Goal: Find specific page/section: Find specific page/section

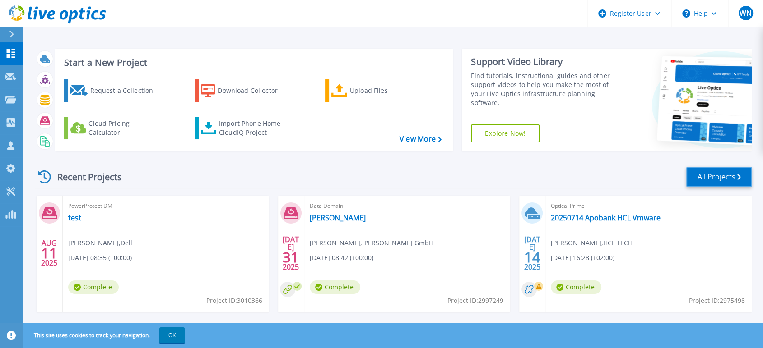
click at [713, 176] on link "All Projects" at bounding box center [718, 177] width 65 height 20
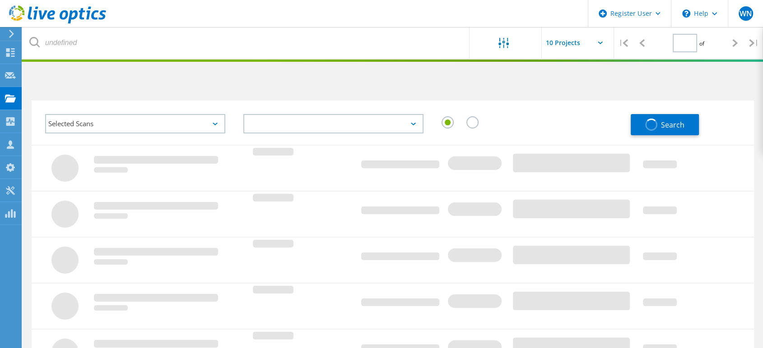
type input "1"
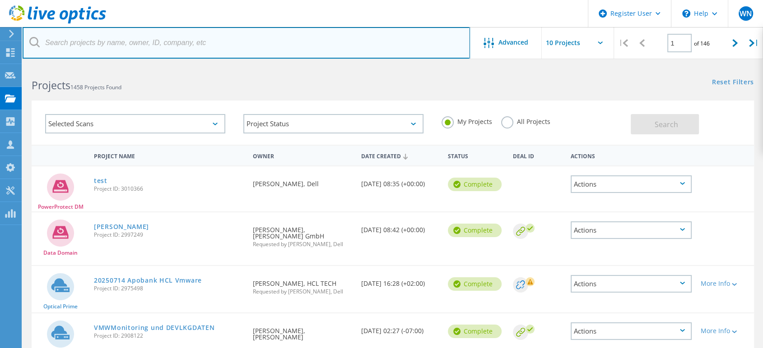
click at [70, 50] on input "text" at bounding box center [246, 43] width 447 height 32
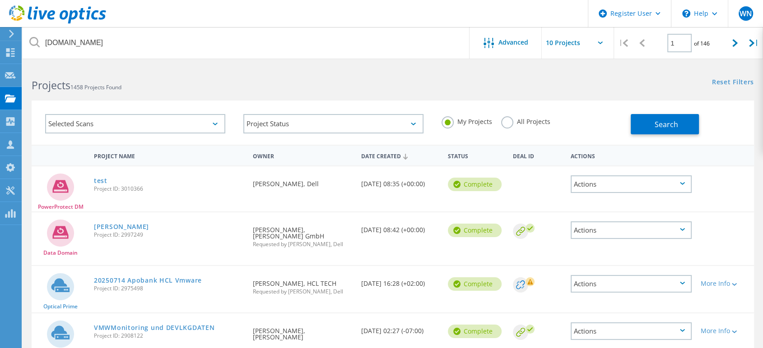
click at [504, 125] on label "All Projects" at bounding box center [525, 120] width 49 height 9
click at [0, 0] on input "All Projects" at bounding box center [0, 0] width 0 height 0
click at [665, 125] on span "Search" at bounding box center [665, 125] width 23 height 10
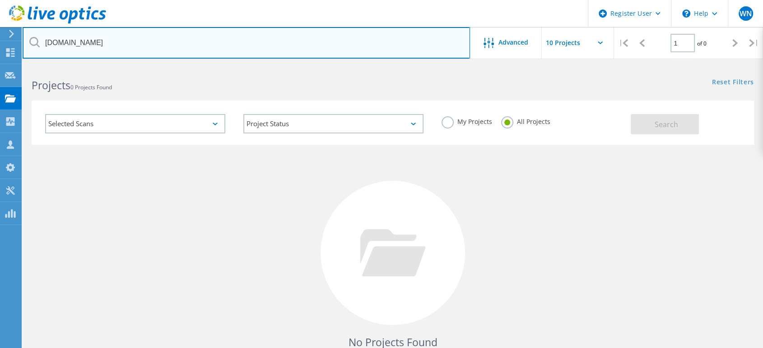
drag, startPoint x: 148, startPoint y: 40, endPoint x: -9, endPoint y: 36, distance: 156.7
click at [0, 36] on html "Register User \n Help Explore Helpful Articles Contact Support WN Dell User [PE…" at bounding box center [381, 208] width 763 height 416
type input "[GEOGRAPHIC_DATA]"
drag, startPoint x: 104, startPoint y: 44, endPoint x: -107, endPoint y: 21, distance: 211.6
click at [0, 21] on html "Register User \n Help Explore Helpful Articles Contact Support WN Dell User [PE…" at bounding box center [381, 208] width 763 height 416
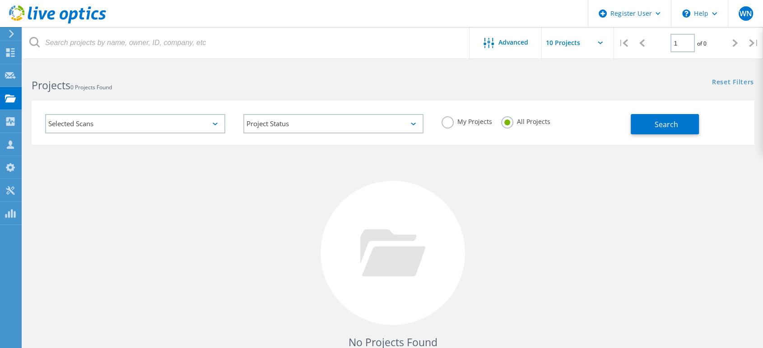
click at [215, 128] on div "Selected Scans" at bounding box center [135, 123] width 180 height 19
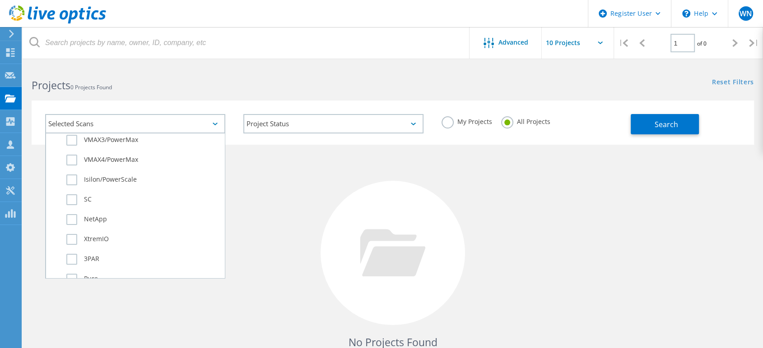
scroll to position [351, 0]
click at [74, 267] on label "IBM" at bounding box center [142, 269] width 153 height 11
click at [0, 0] on input "IBM" at bounding box center [0, 0] width 0 height 0
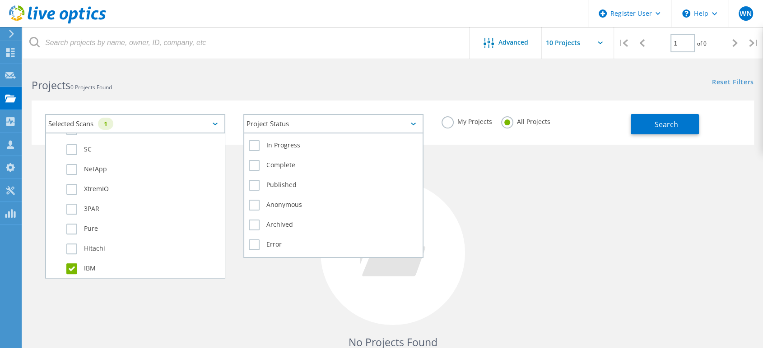
click at [412, 126] on div "Project Status" at bounding box center [333, 123] width 180 height 19
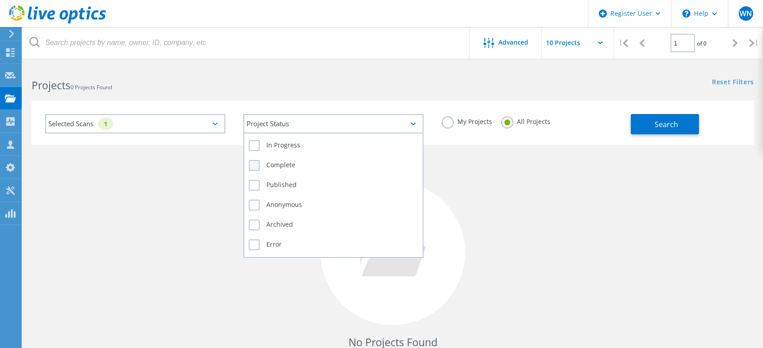
click at [253, 167] on label "Complete" at bounding box center [333, 165] width 169 height 11
click at [0, 0] on input "Complete" at bounding box center [0, 0] width 0 height 0
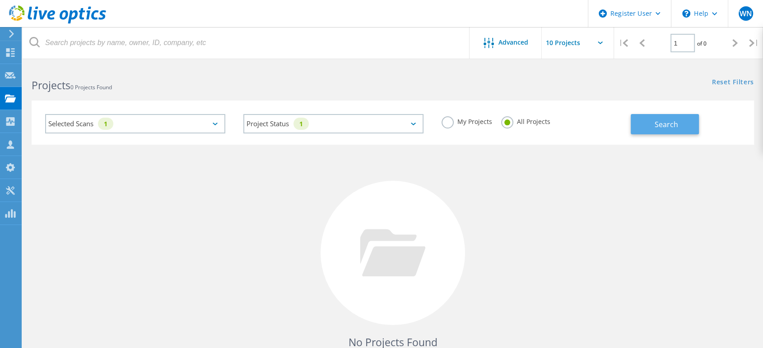
click at [682, 126] on button "Search" at bounding box center [665, 124] width 68 height 20
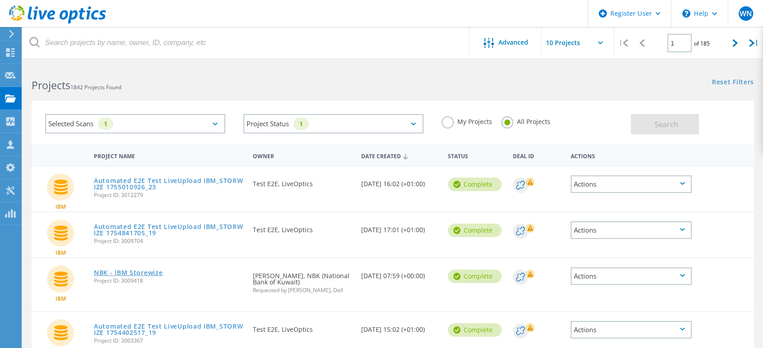
click at [134, 270] on link "NBK - IBM Storewize" at bounding box center [128, 273] width 69 height 6
